Goal: Task Accomplishment & Management: Manage account settings

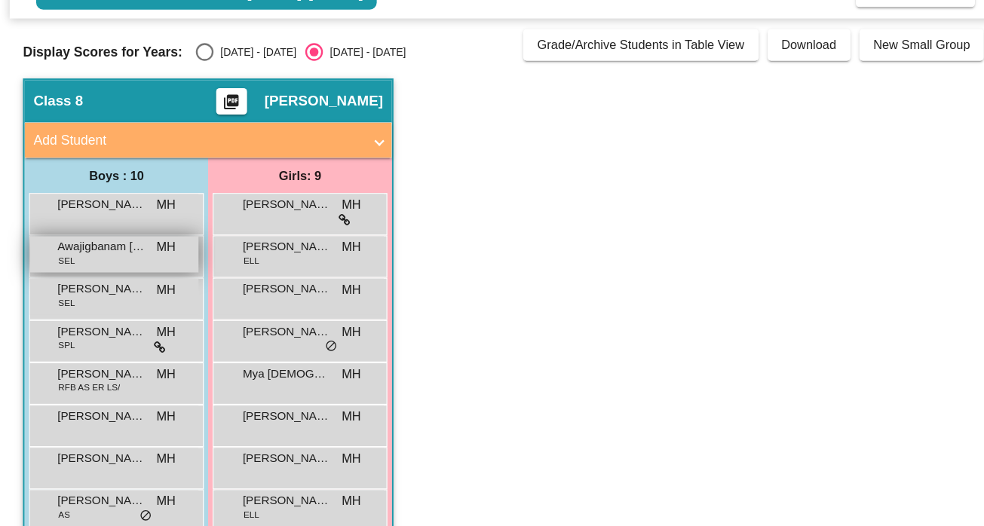
click at [95, 299] on div "Awajigbanam Francis Usende SEL MH lock do_not_disturb_alt" at bounding box center [98, 293] width 144 height 31
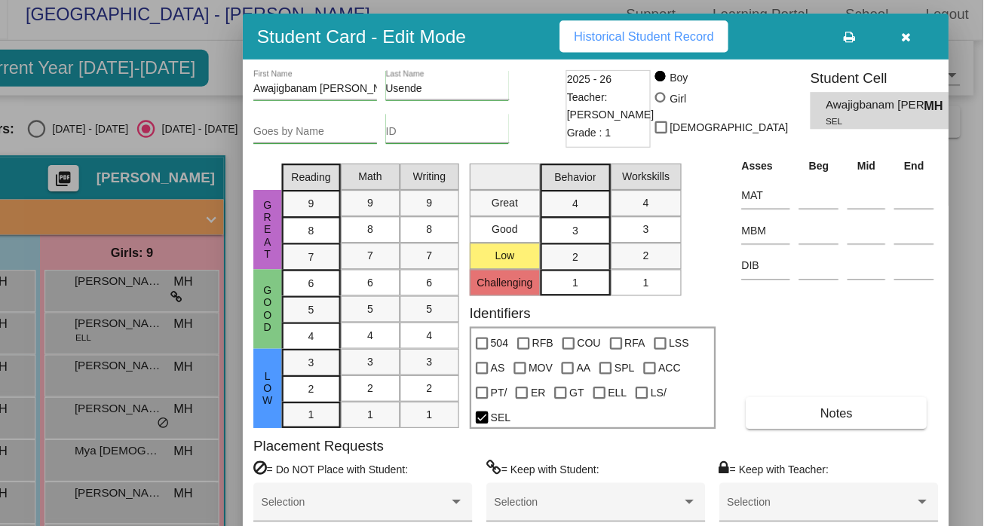
click at [921, 41] on icon "button" at bounding box center [918, 42] width 8 height 11
